Goal: Task Accomplishment & Management: Use online tool/utility

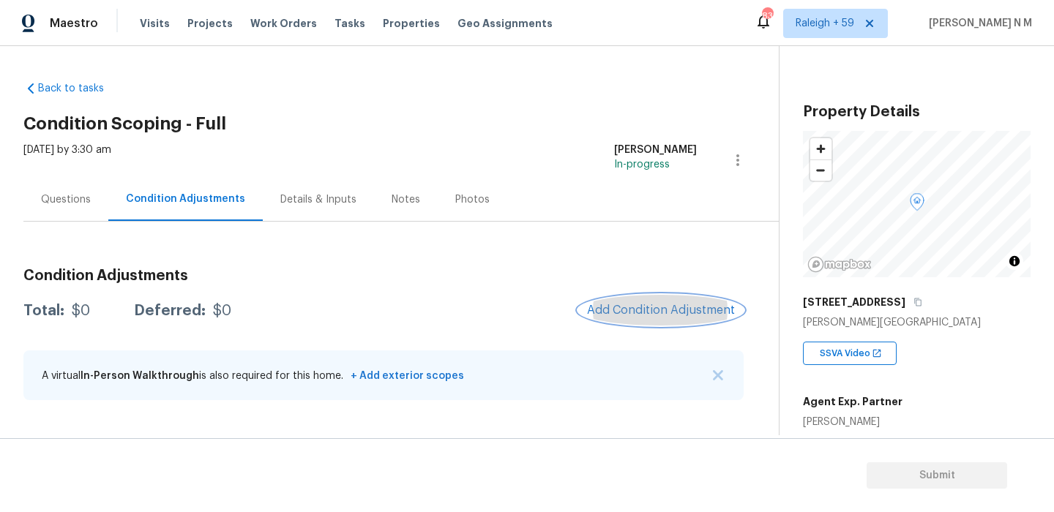
click at [673, 306] on span "Add Condition Adjustment" at bounding box center [661, 310] width 148 height 13
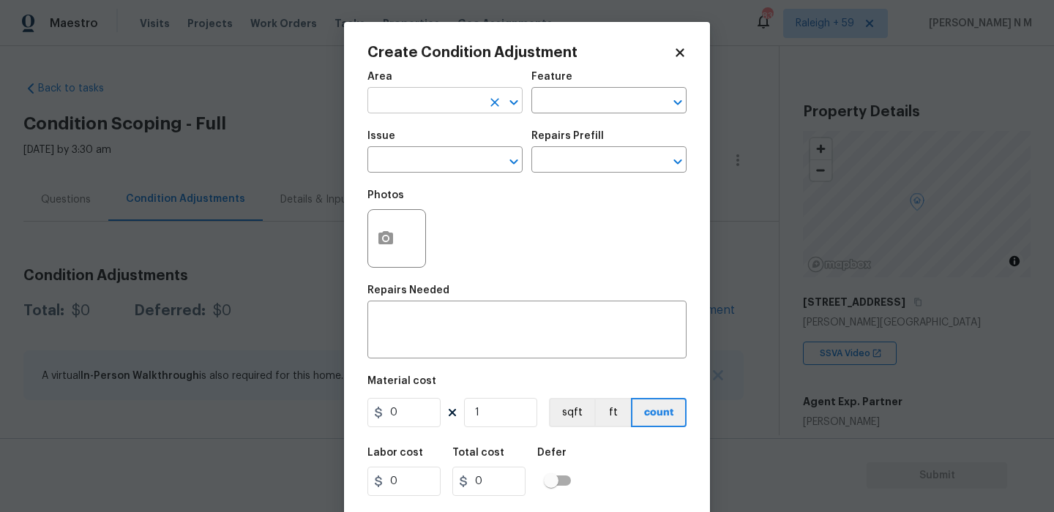
click at [494, 109] on icon "Clear" at bounding box center [494, 102] width 15 height 15
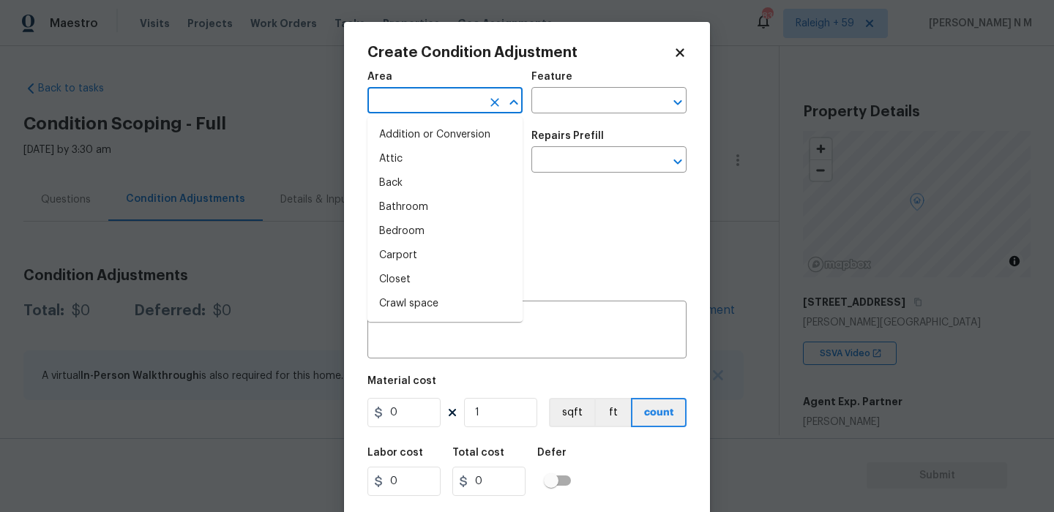
click at [452, 107] on input "text" at bounding box center [424, 102] width 114 height 23
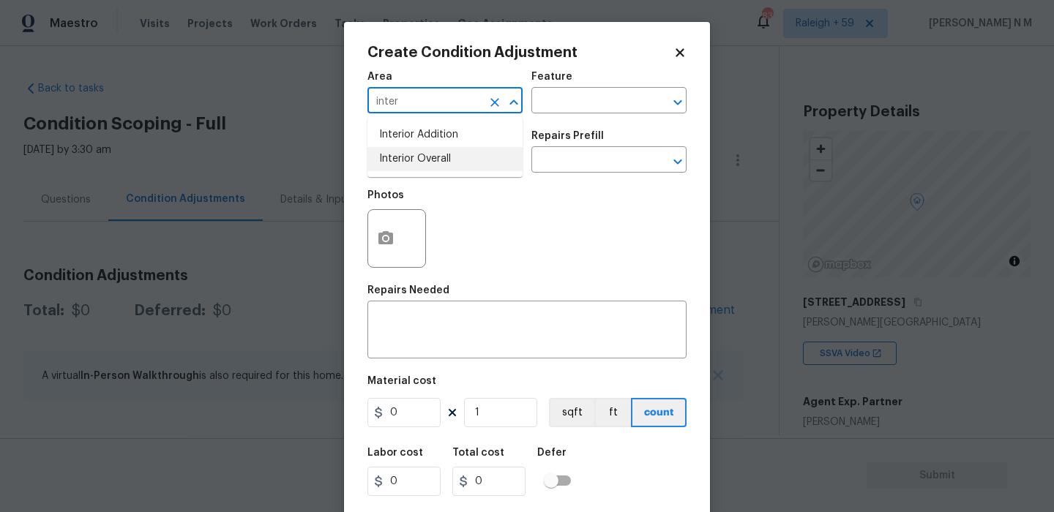
click at [451, 153] on li "Interior Overall" at bounding box center [444, 159] width 155 height 24
type input "Interior Overall"
click at [575, 105] on input "text" at bounding box center [588, 102] width 114 height 23
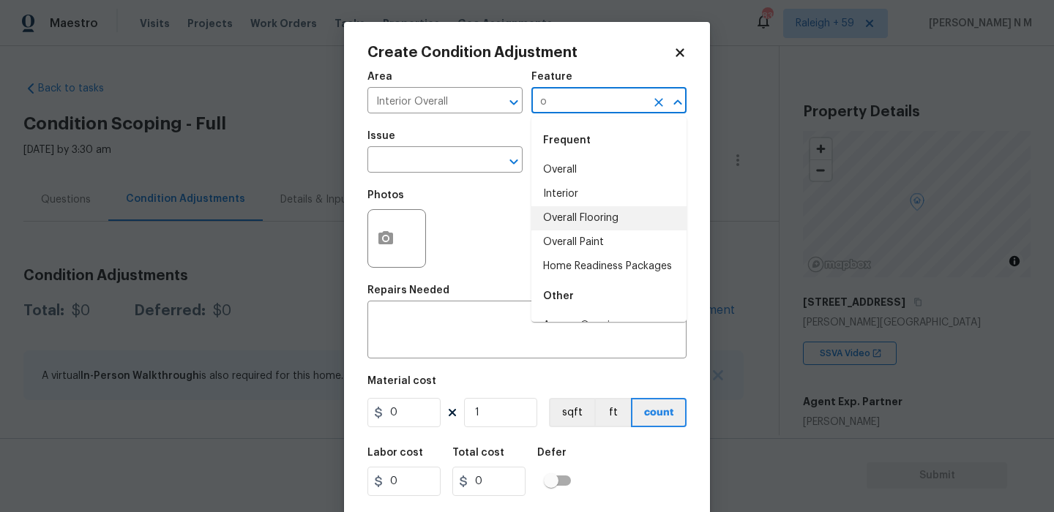
click at [585, 214] on li "Overall Flooring" at bounding box center [608, 218] width 155 height 24
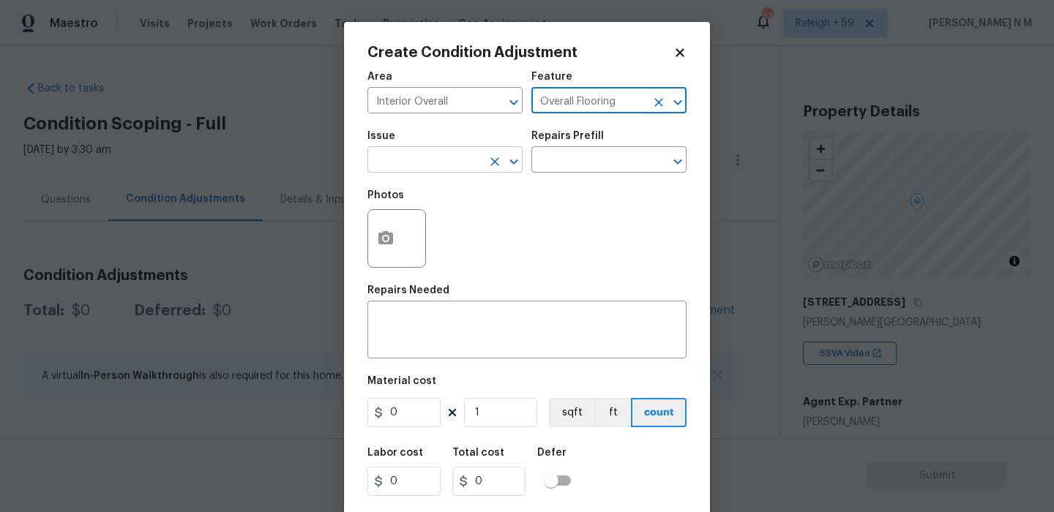
type input "Overall Flooring"
click at [464, 157] on input "text" at bounding box center [424, 161] width 114 height 23
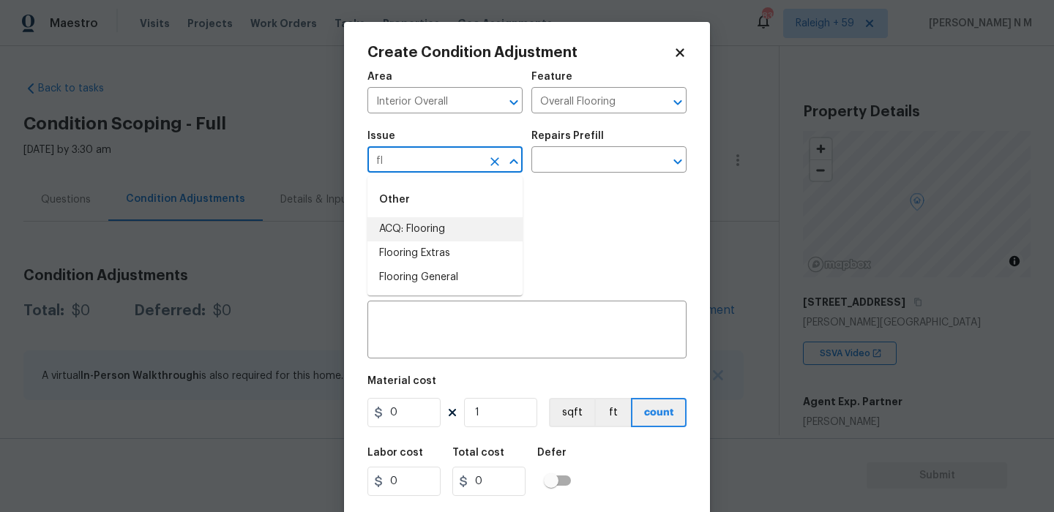
click at [467, 225] on li "ACQ: Flooring" at bounding box center [444, 229] width 155 height 24
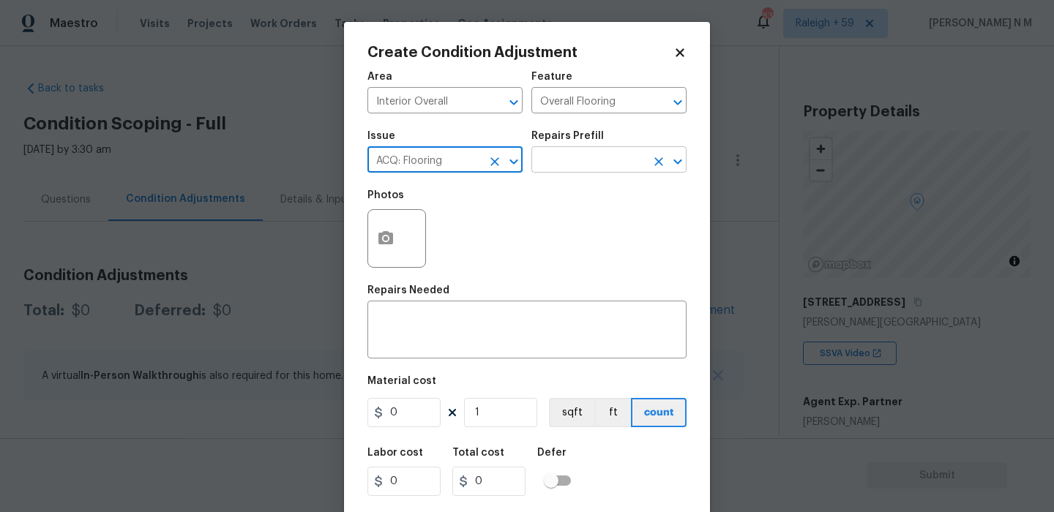
type input "ACQ: Flooring"
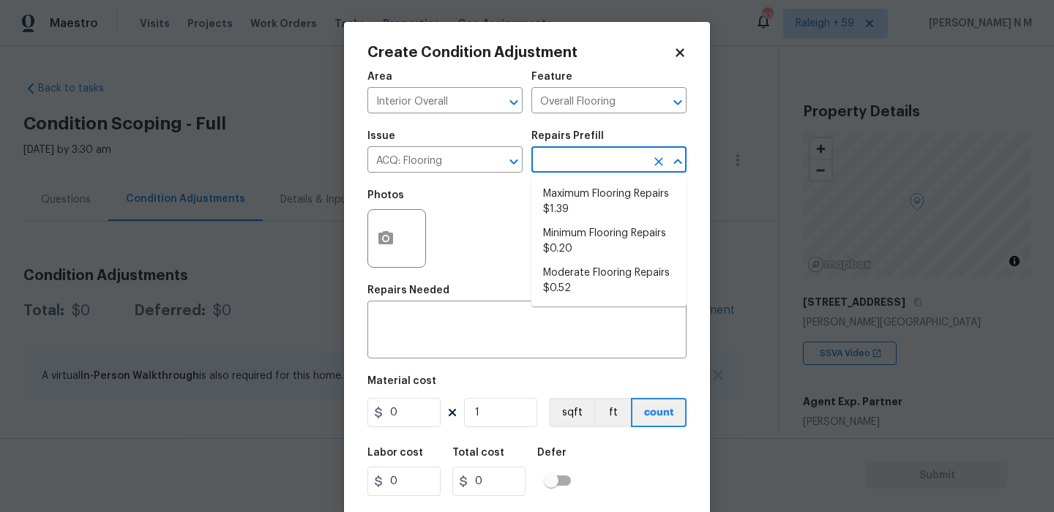
click at [599, 165] on input "text" at bounding box center [588, 161] width 114 height 23
click at [602, 250] on li "Minimum Flooring Repairs $0.20" at bounding box center [608, 242] width 155 height 40
type input "Acquisition"
type textarea "Acquisition Scope: Minimum flooring repairs"
type input "0.2"
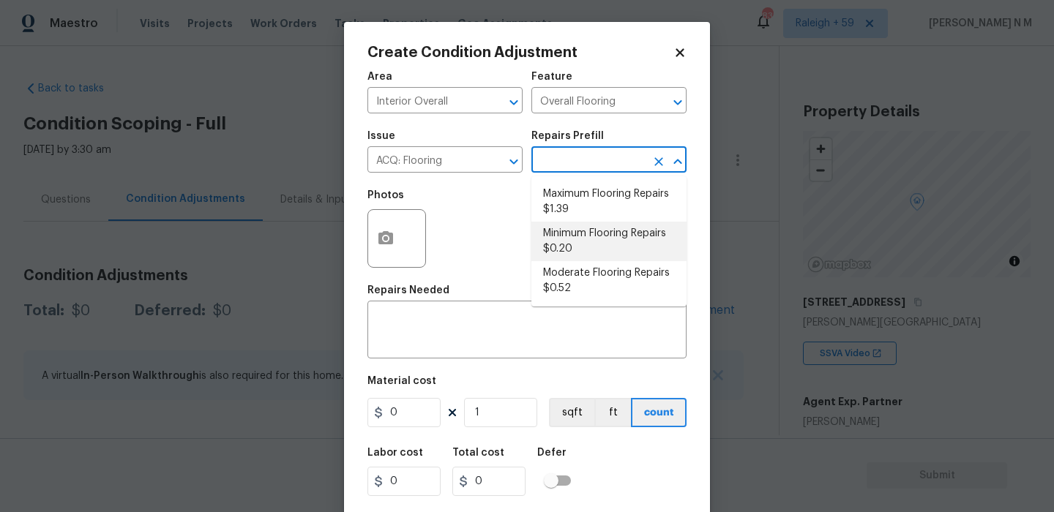
type input "0.2"
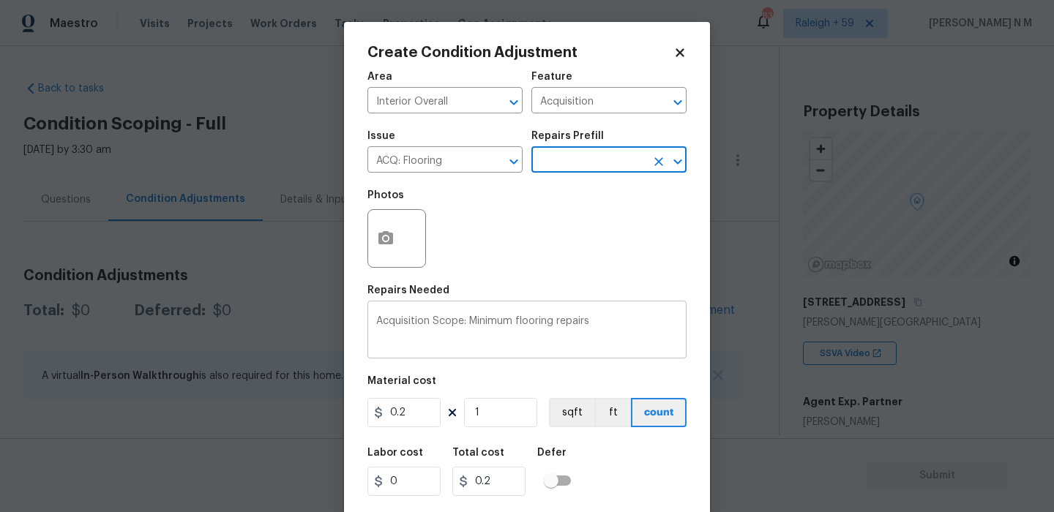
scroll to position [34, 0]
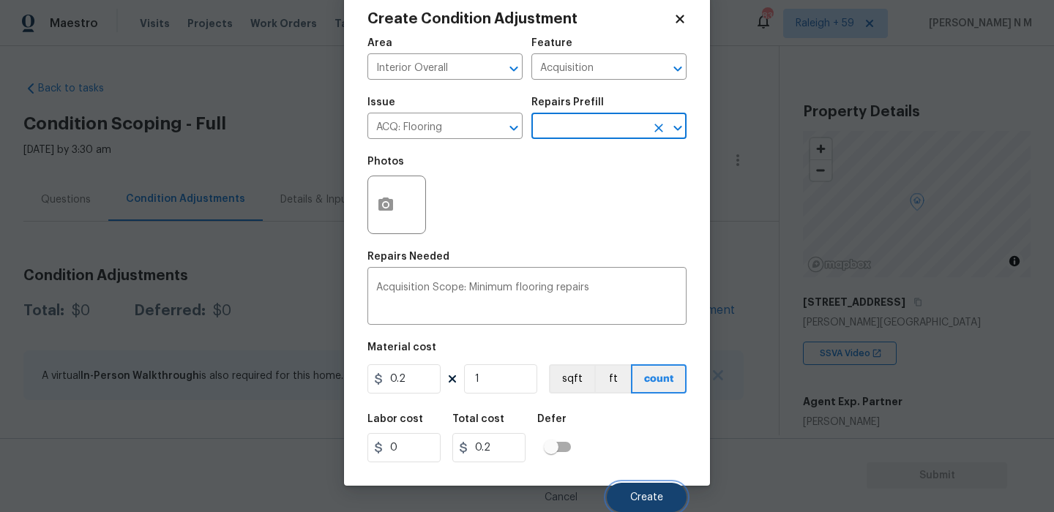
click at [656, 487] on button "Create" at bounding box center [647, 497] width 80 height 29
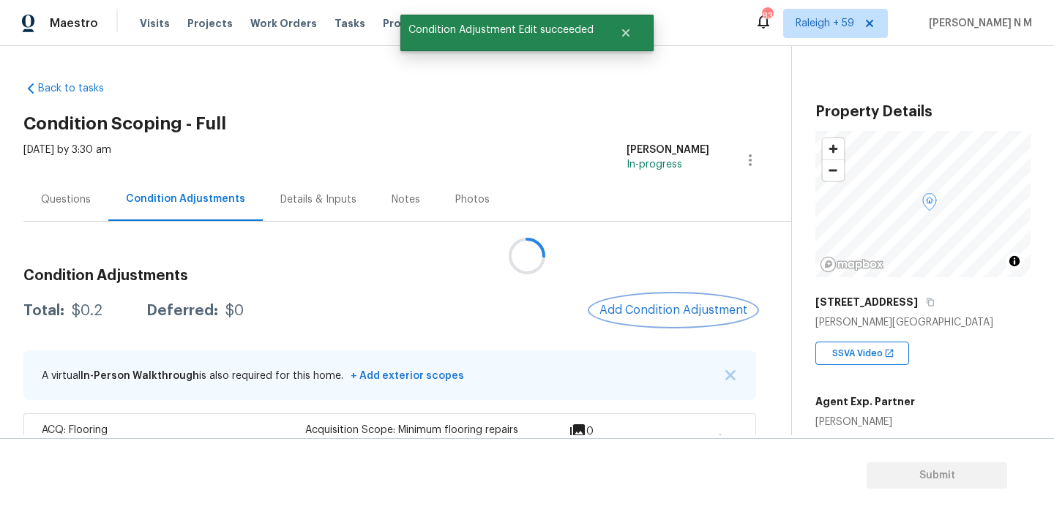
scroll to position [0, 0]
click at [501, 113] on div "Back to tasks Condition Scoping - Full [DATE] by 3:30 am [PERSON_NAME] In-progr…" at bounding box center [407, 271] width 768 height 403
